Goal: Information Seeking & Learning: Check status

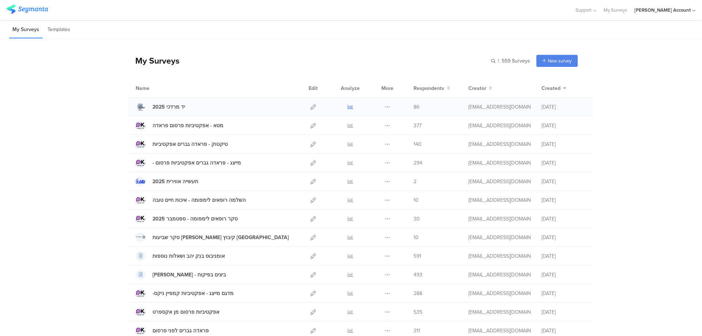
click at [348, 107] on icon at bounding box center [350, 106] width 5 height 5
